Goal: Transaction & Acquisition: Purchase product/service

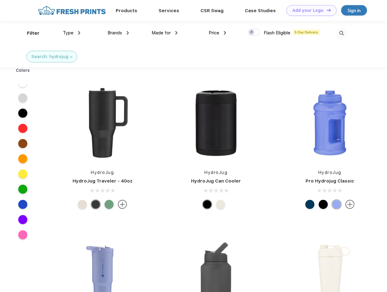
click at [310, 10] on link "Add your Logo Design Tool" at bounding box center [312, 10] width 50 height 11
click at [0, 0] on div "Design Tool" at bounding box center [0, 0] width 0 height 0
click at [326, 10] on link "Add your Logo Design Tool" at bounding box center [312, 10] width 50 height 11
click at [29, 33] on div "Filter" at bounding box center [33, 33] width 12 height 7
click at [72, 33] on span "Type" at bounding box center [68, 32] width 11 height 5
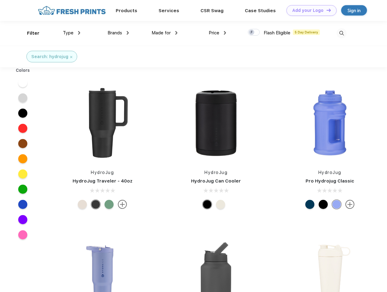
click at [118, 33] on span "Brands" at bounding box center [115, 32] width 15 height 5
click at [165, 33] on span "Made for" at bounding box center [161, 32] width 19 height 5
click at [218, 33] on span "Price" at bounding box center [214, 32] width 11 height 5
click at [254, 33] on div at bounding box center [254, 32] width 12 height 7
click at [252, 33] on input "checkbox" at bounding box center [250, 31] width 4 height 4
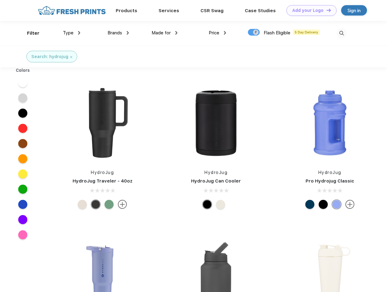
click at [342, 33] on img at bounding box center [342, 33] width 10 height 10
